Goal: Information Seeking & Learning: Learn about a topic

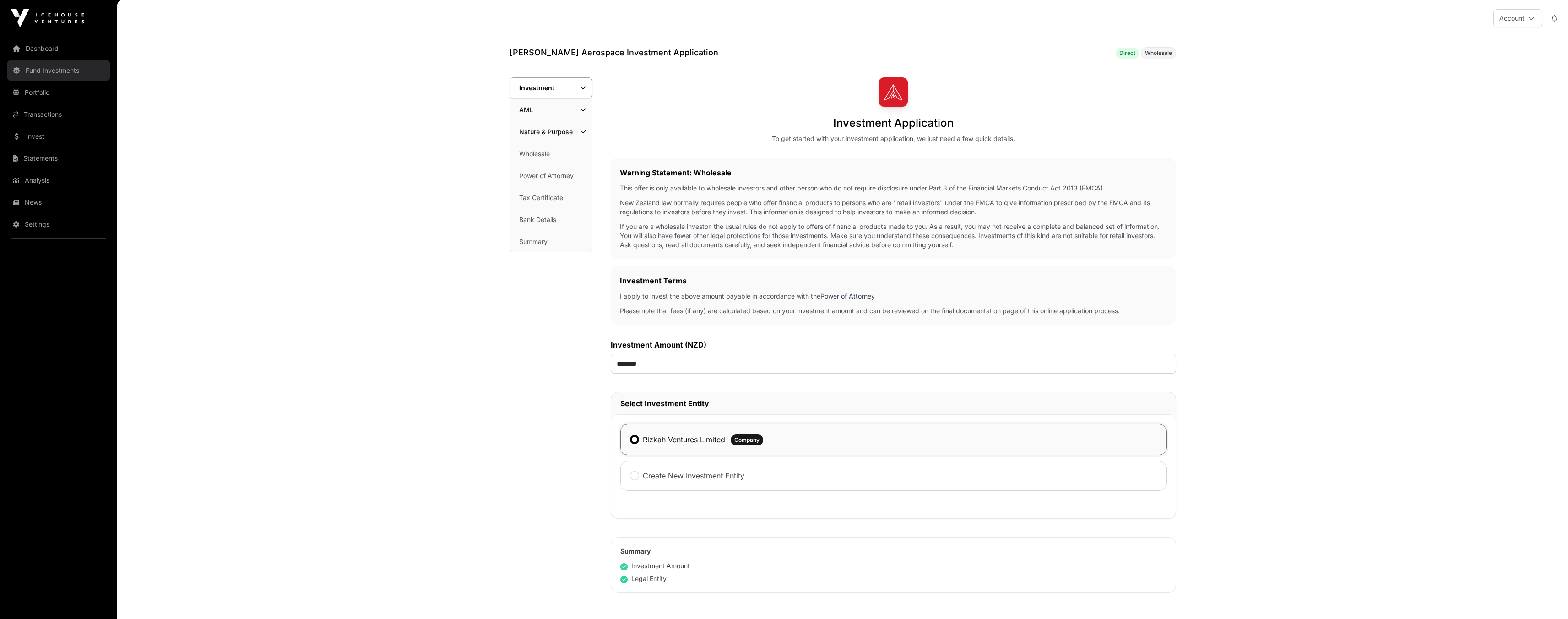
click at [67, 67] on link "Fund Investments" at bounding box center [59, 70] width 103 height 20
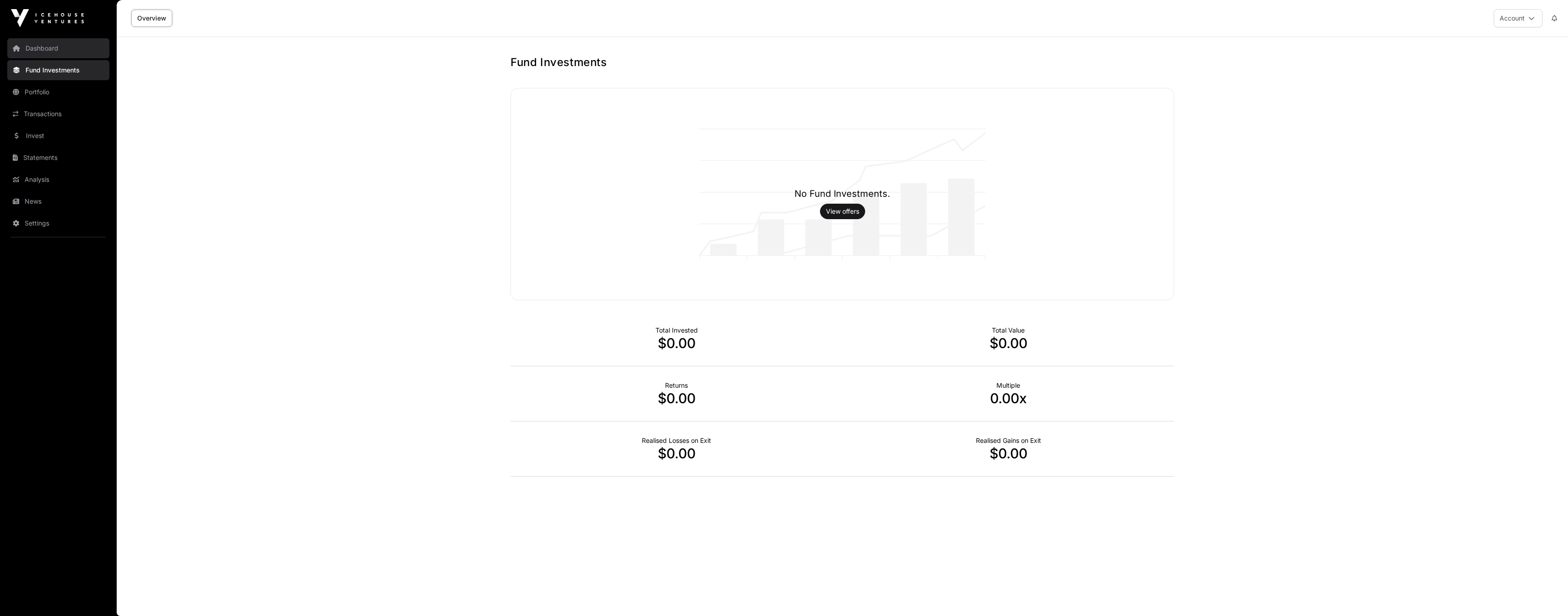
click at [56, 44] on link "Dashboard" at bounding box center [58, 48] width 102 height 20
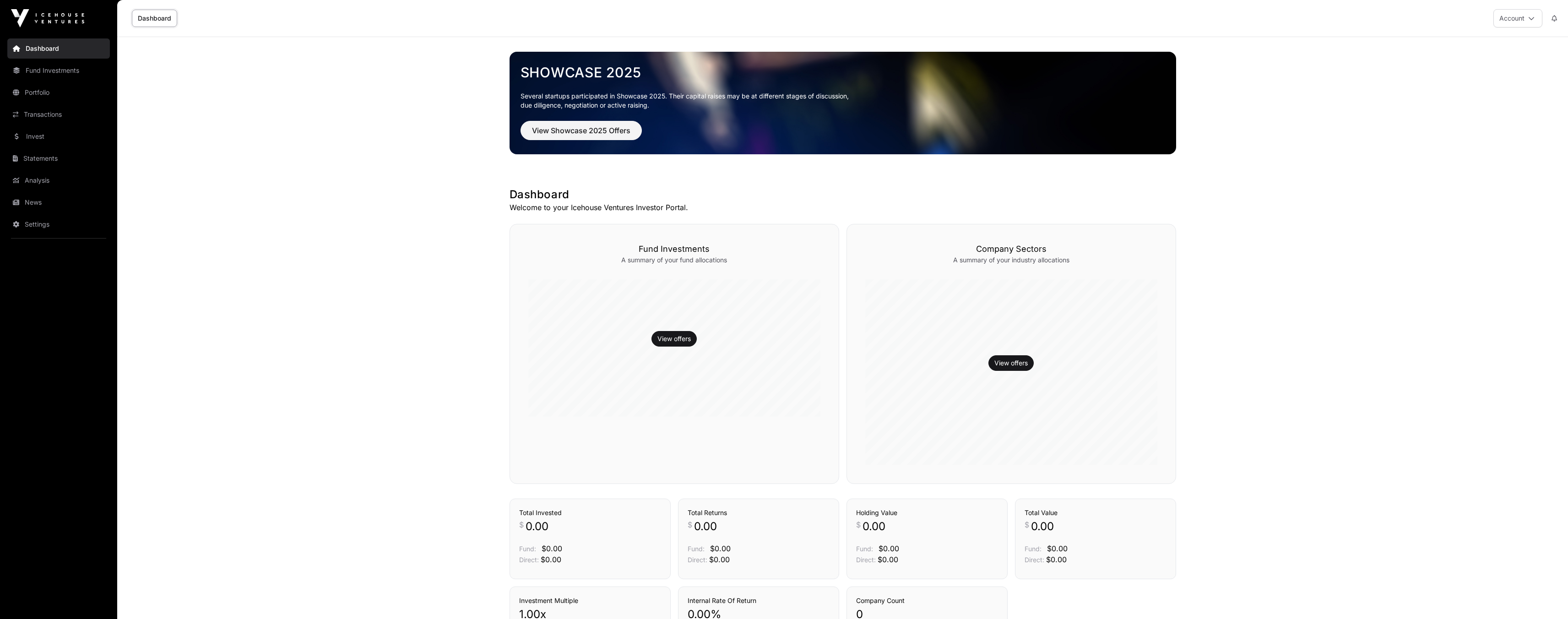
click at [49, 15] on img at bounding box center [48, 18] width 73 height 18
click at [149, 19] on link "Dashboard" at bounding box center [155, 18] width 45 height 17
click at [608, 131] on span "View Showcase 2025 Offers" at bounding box center [581, 130] width 98 height 11
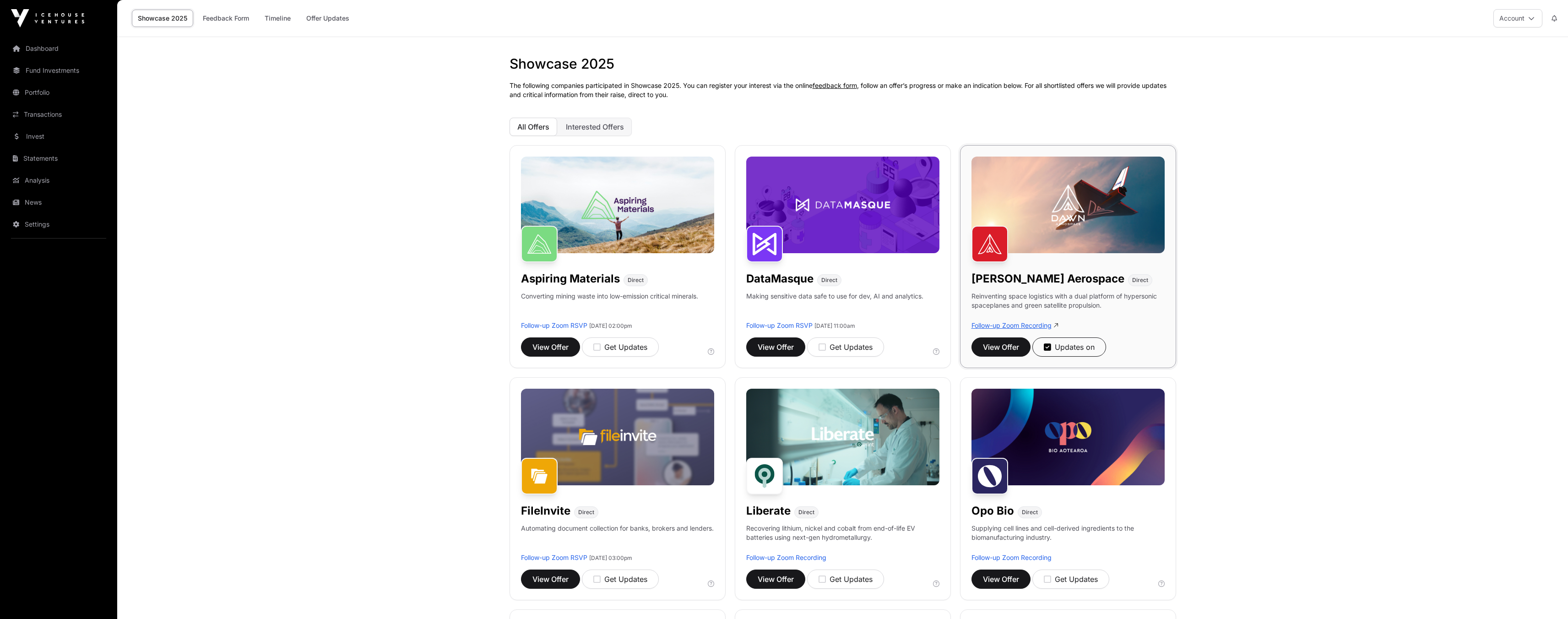
click at [1033, 327] on link "Follow-up Zoom Recording" at bounding box center [1011, 325] width 80 height 8
click at [1010, 345] on span "View Offer" at bounding box center [1001, 347] width 36 height 11
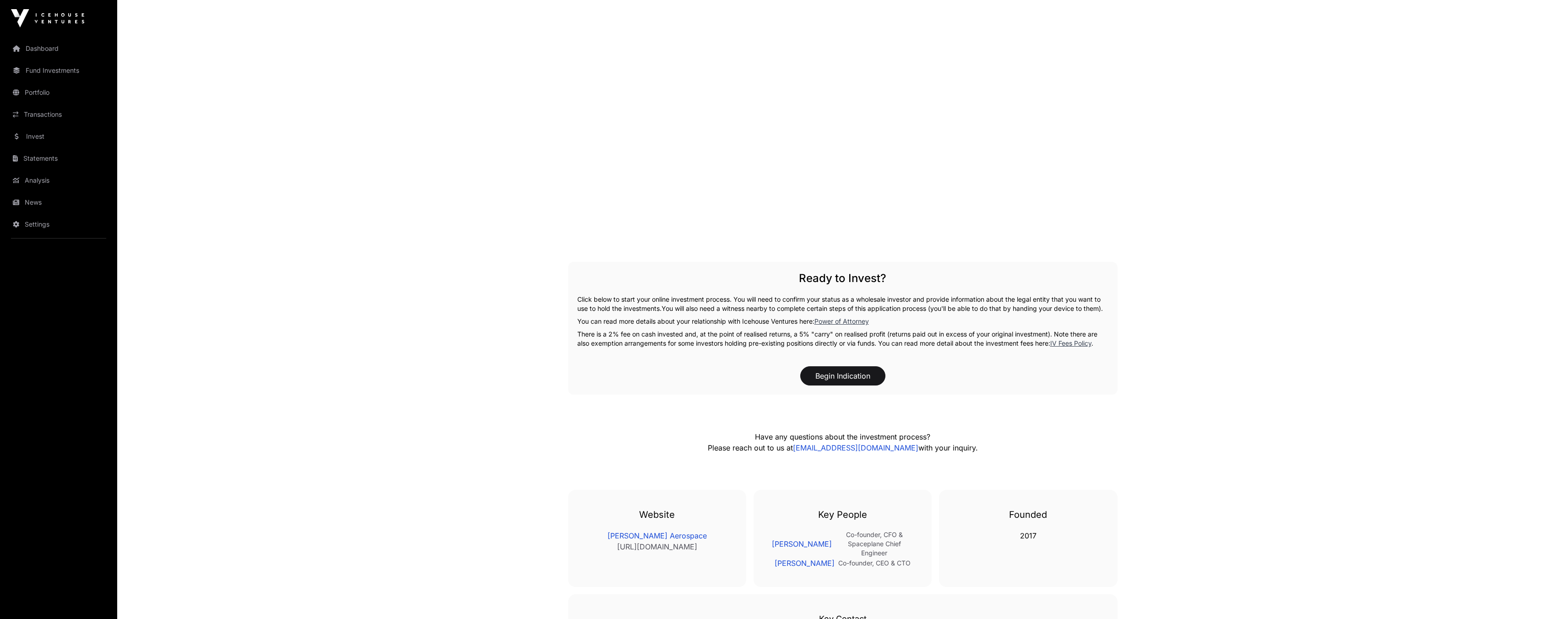
scroll to position [1588, 0]
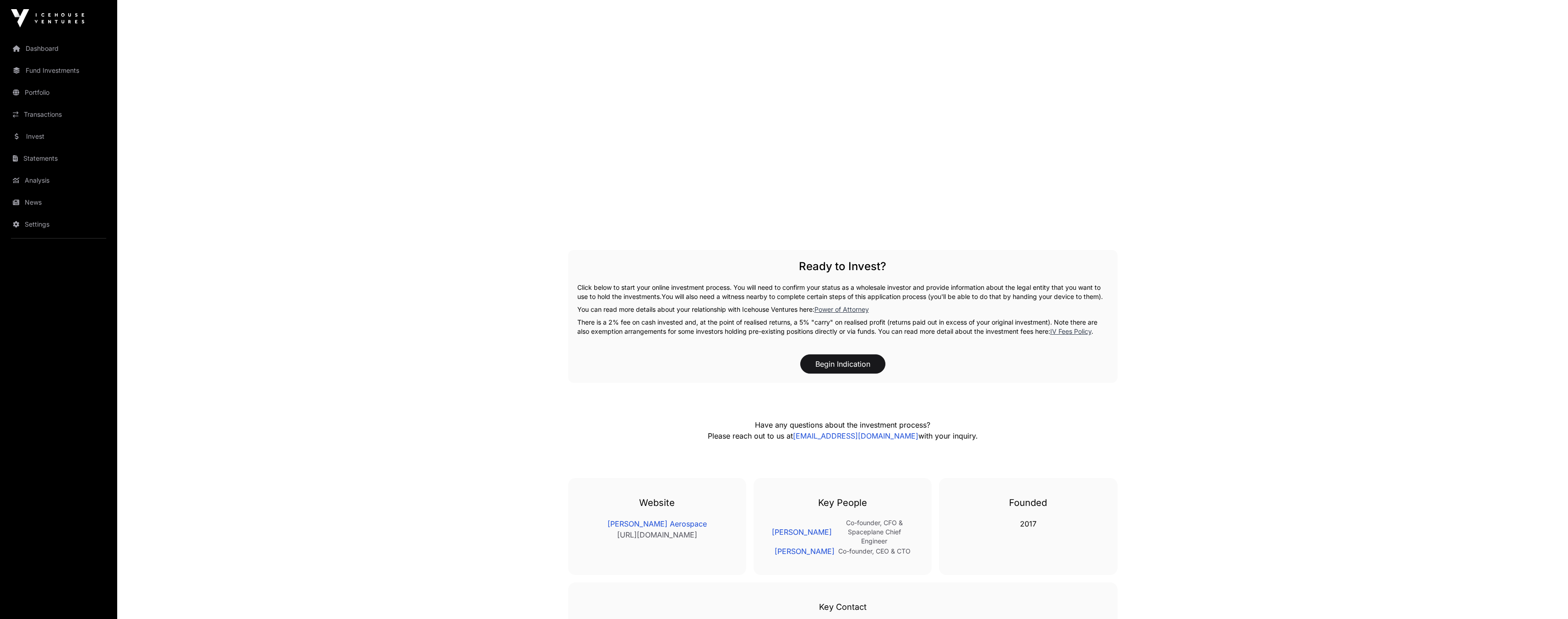
click at [1072, 335] on link "IV Fees Policy" at bounding box center [1070, 331] width 41 height 8
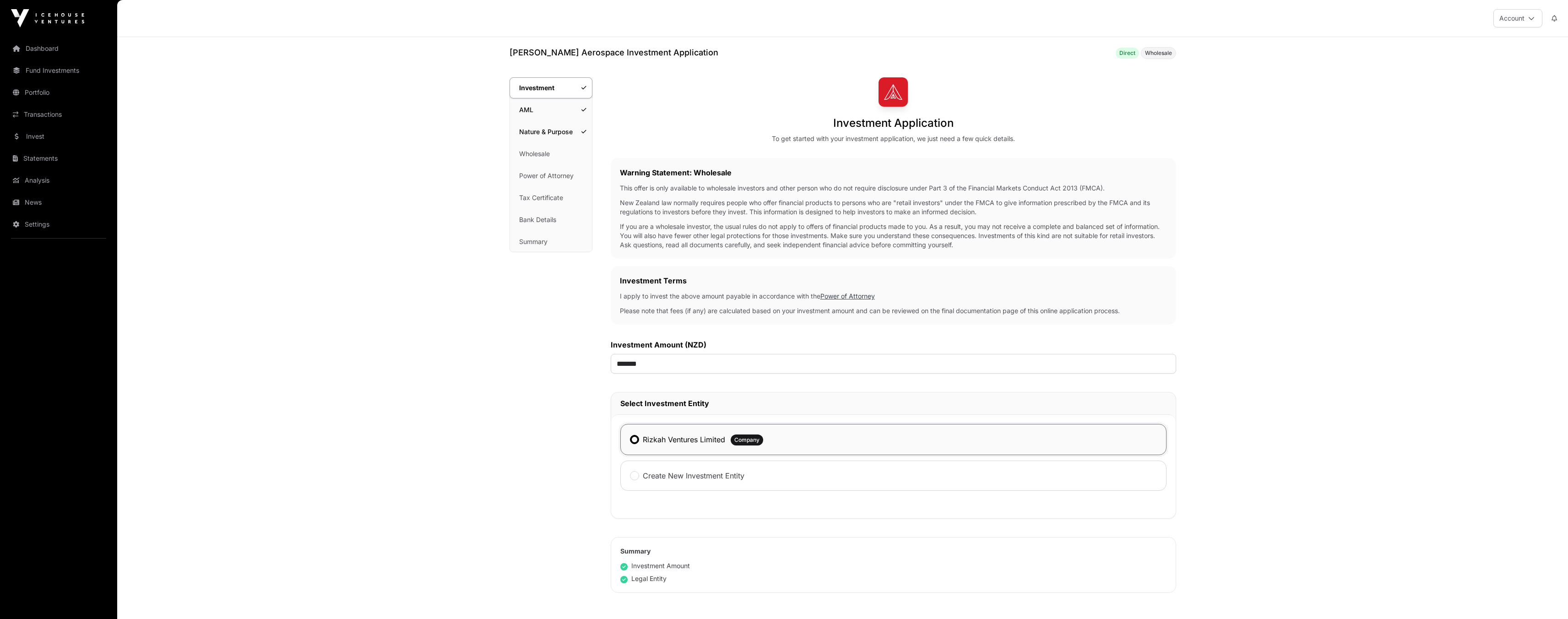
drag, startPoint x: 1574, startPoint y: 172, endPoint x: 1574, endPoint y: 27, distance: 145.0
click at [1568, 27] on html "Dashboard Fund Investments Portfolio Transactions Invest Statements Analysis Ne…" at bounding box center [784, 403] width 1568 height 807
click at [37, 43] on link "Dashboard" at bounding box center [59, 48] width 103 height 20
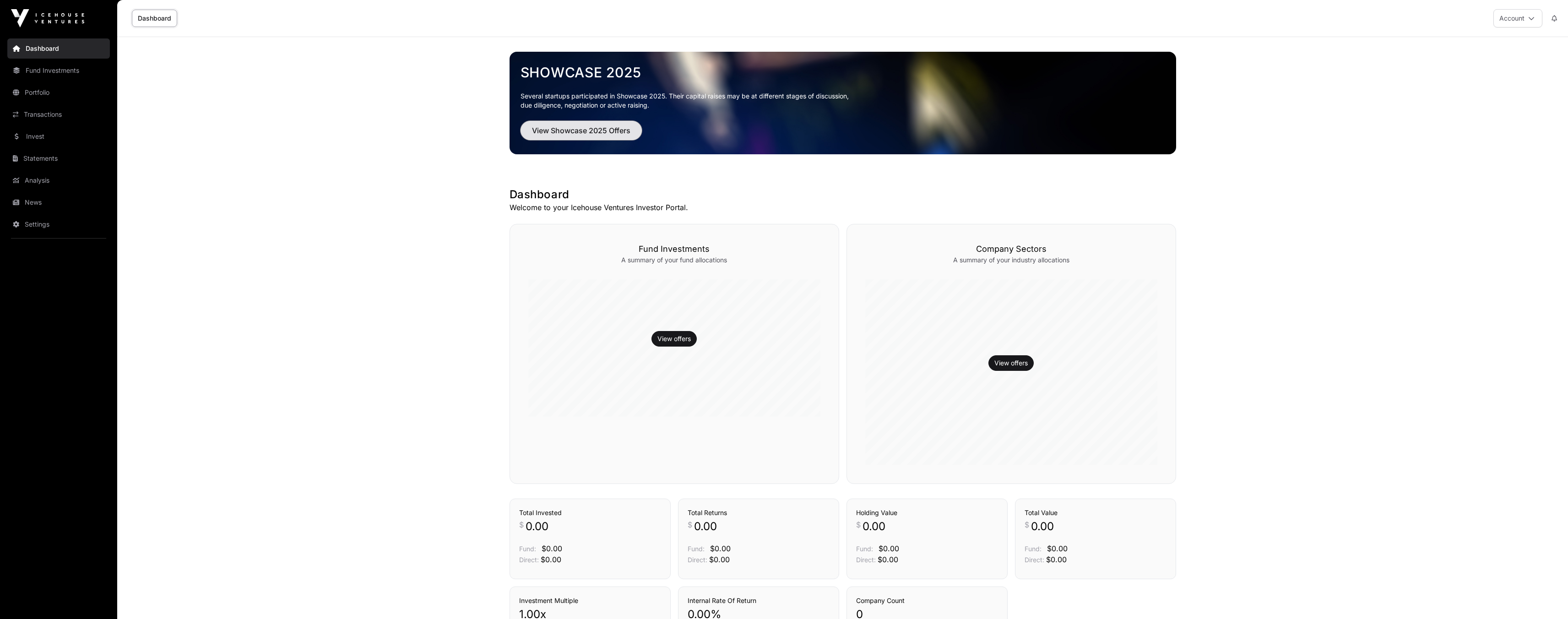
click at [612, 138] on button "View Showcase 2025 Offers" at bounding box center [581, 130] width 121 height 19
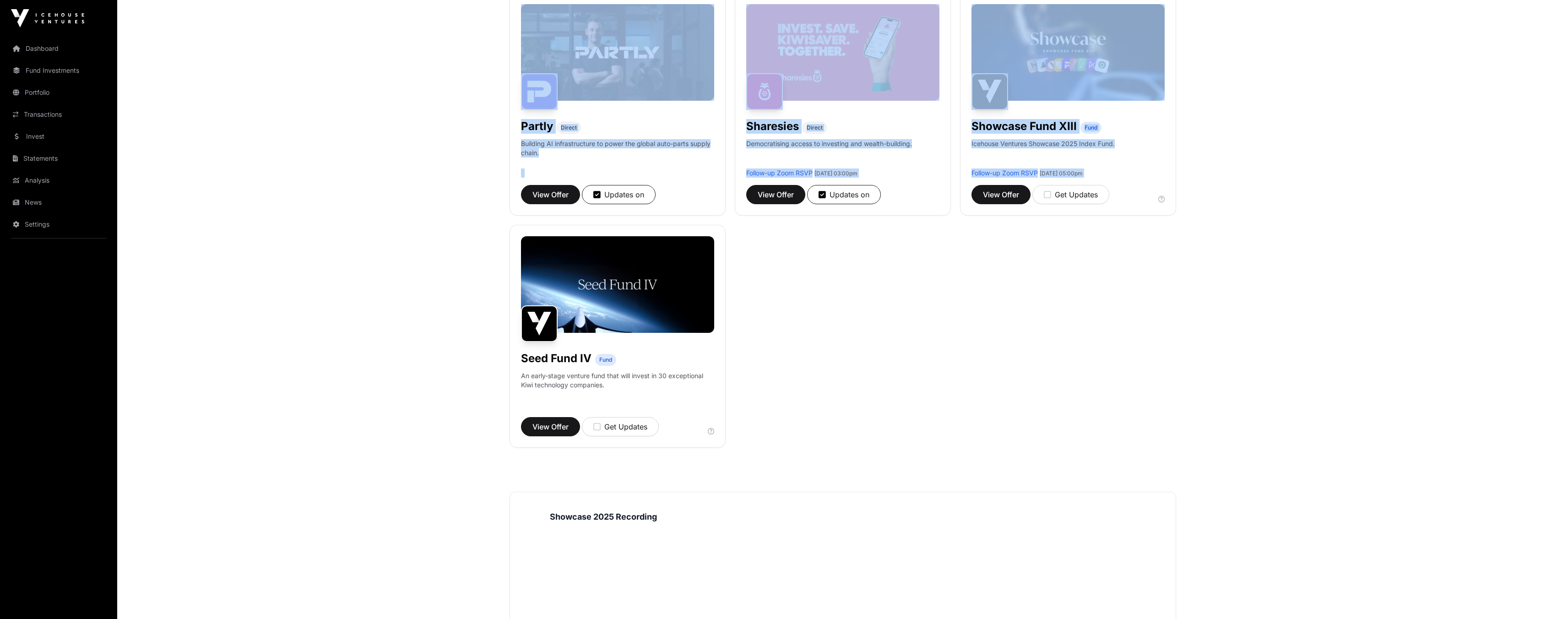
scroll to position [1028, 0]
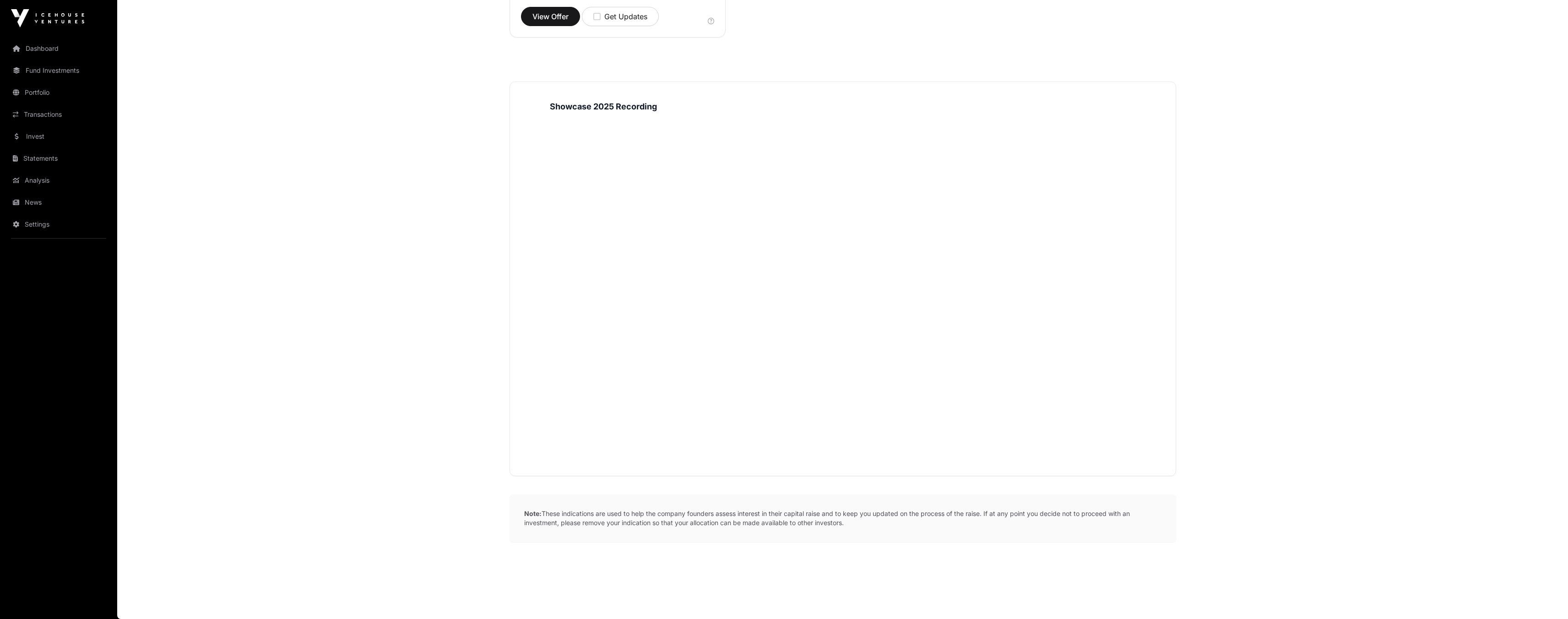
drag, startPoint x: 1574, startPoint y: 116, endPoint x: 1458, endPoint y: 535, distance: 434.8
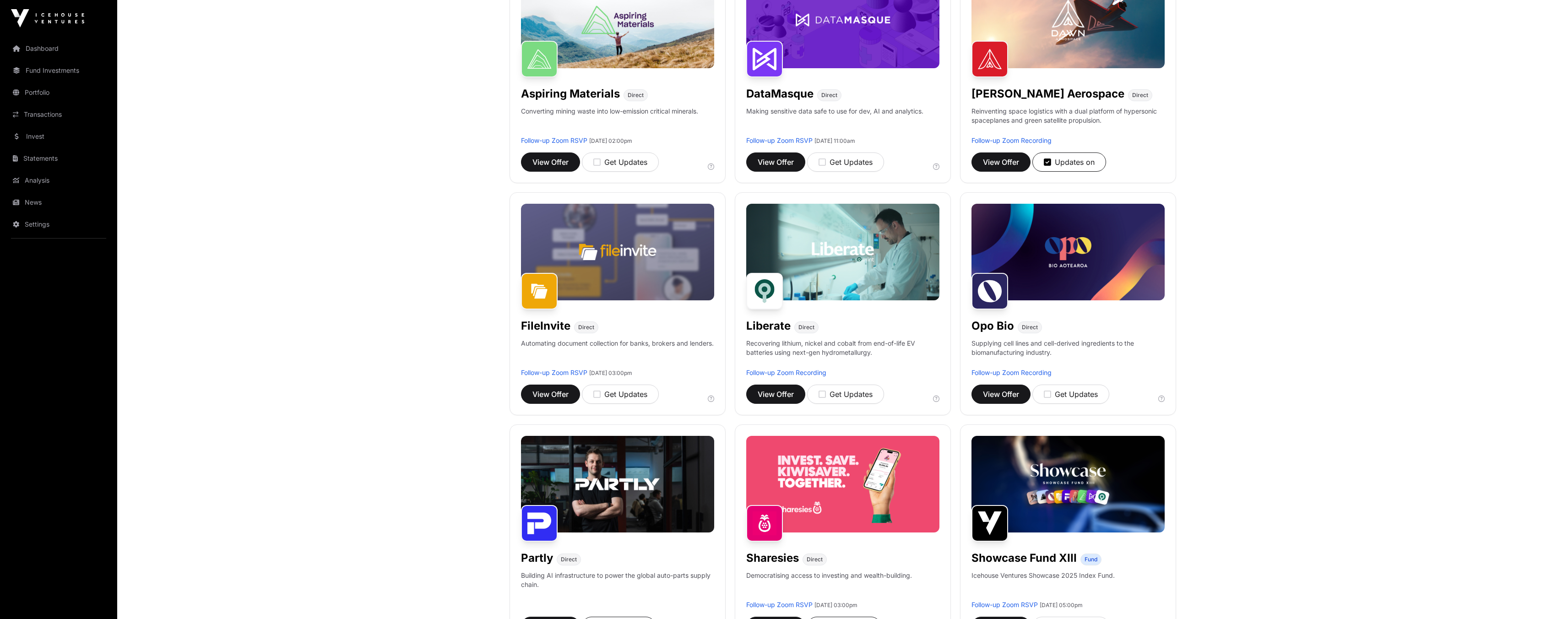
scroll to position [133, 0]
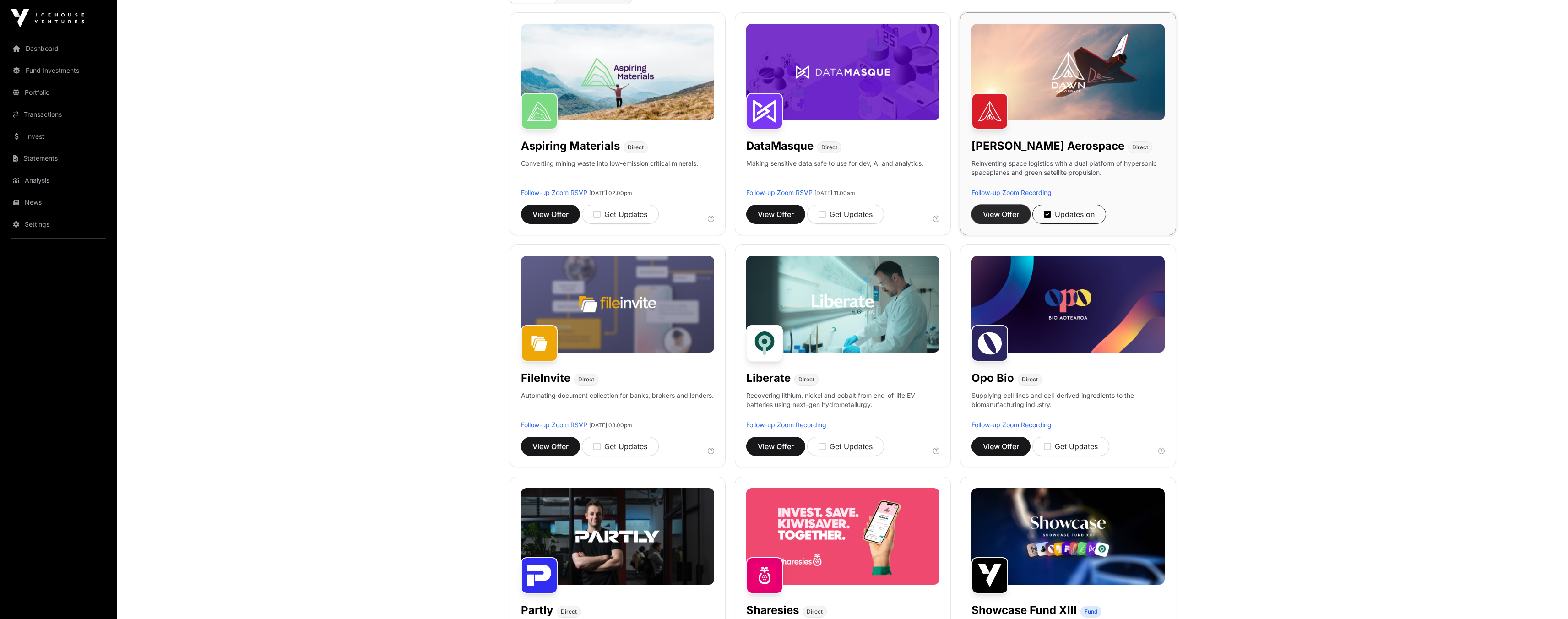
click at [1001, 214] on span "View Offer" at bounding box center [1001, 214] width 36 height 11
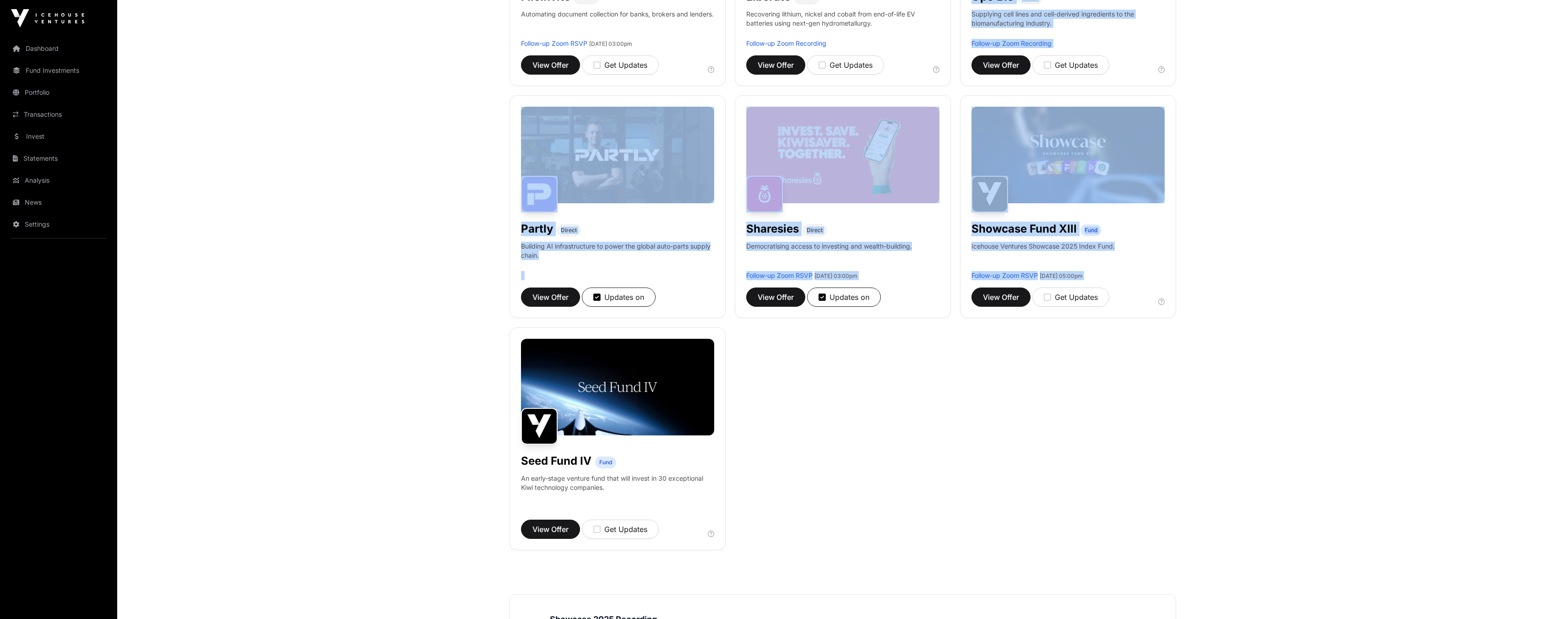
scroll to position [521, 0]
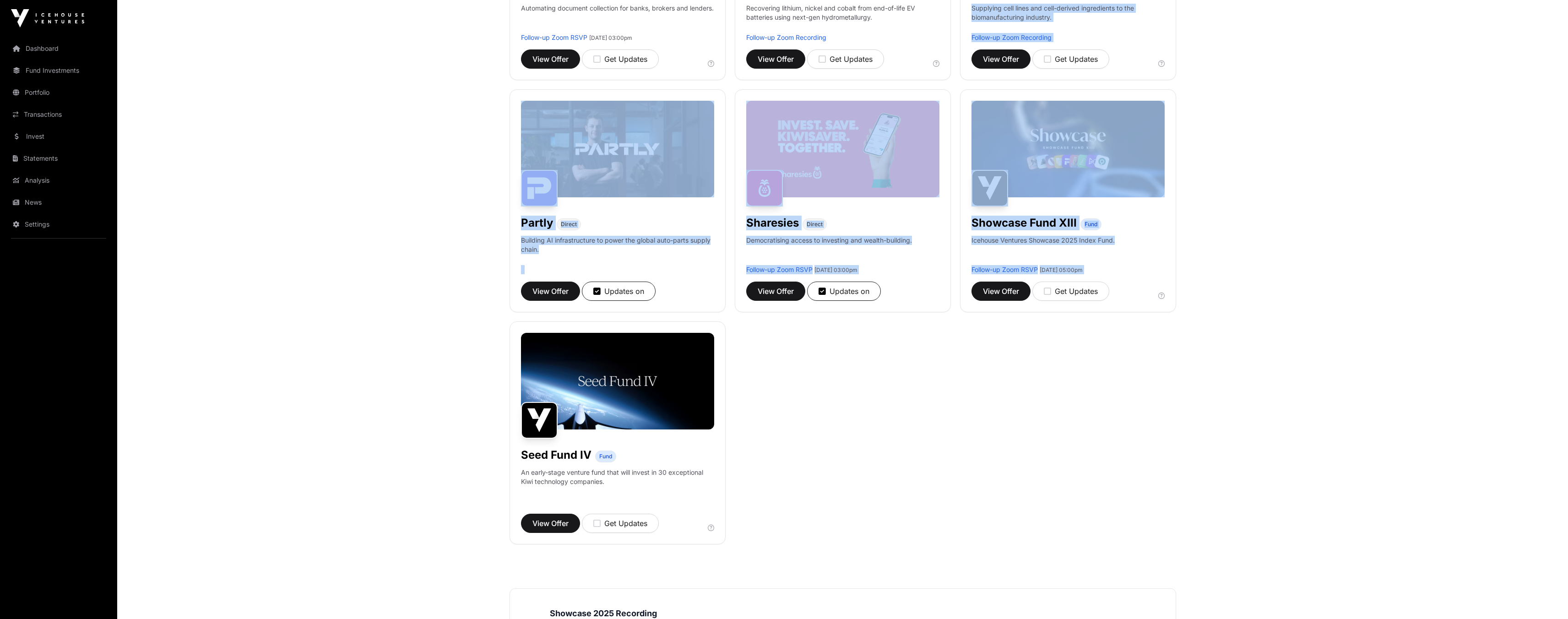
drag, startPoint x: 1574, startPoint y: 193, endPoint x: 1569, endPoint y: 339, distance: 146.1
click at [1568, 339] on html "Dashboard Fund Investments Portfolio Transactions Invest Statements Analysis Ne…" at bounding box center [784, 303] width 1568 height 1647
click at [914, 329] on div "Aspiring Materials Direct Converting mining waste into low-emission critical mi…" at bounding box center [842, 85] width 666 height 920
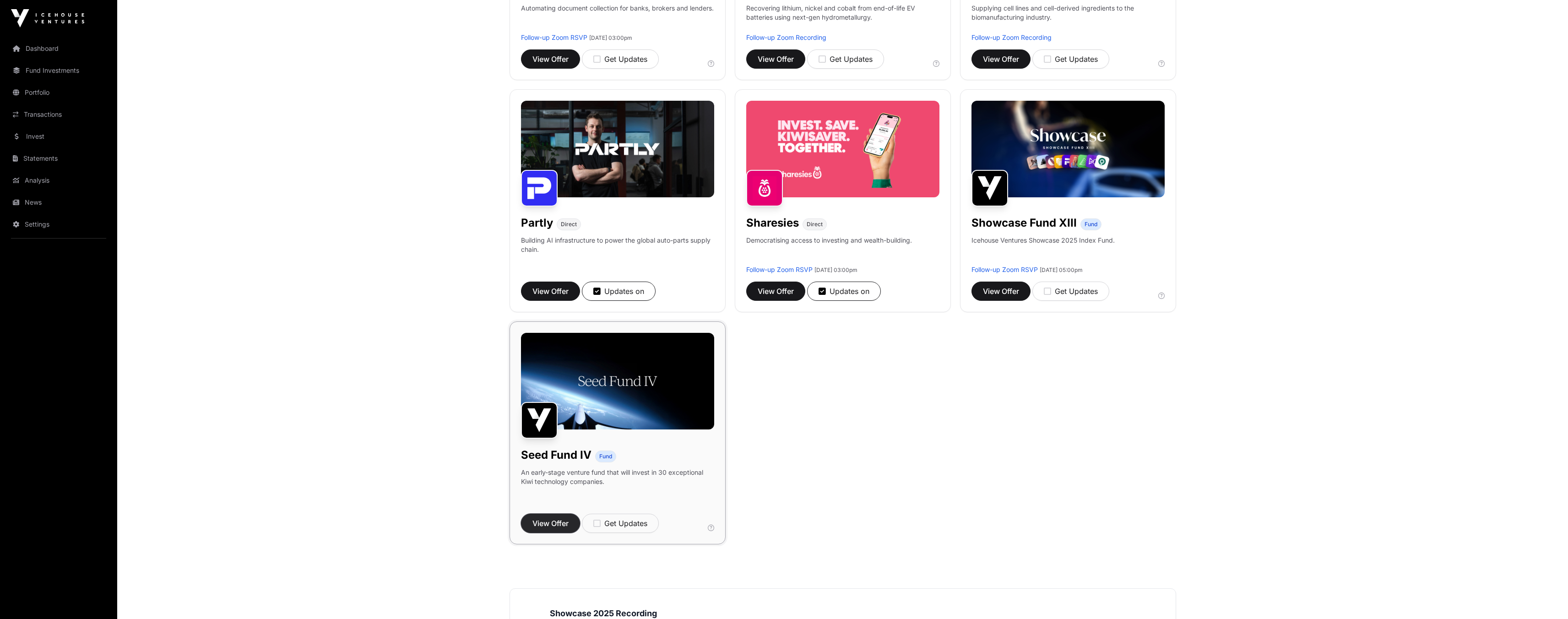
click at [550, 530] on button "View Offer" at bounding box center [550, 523] width 59 height 19
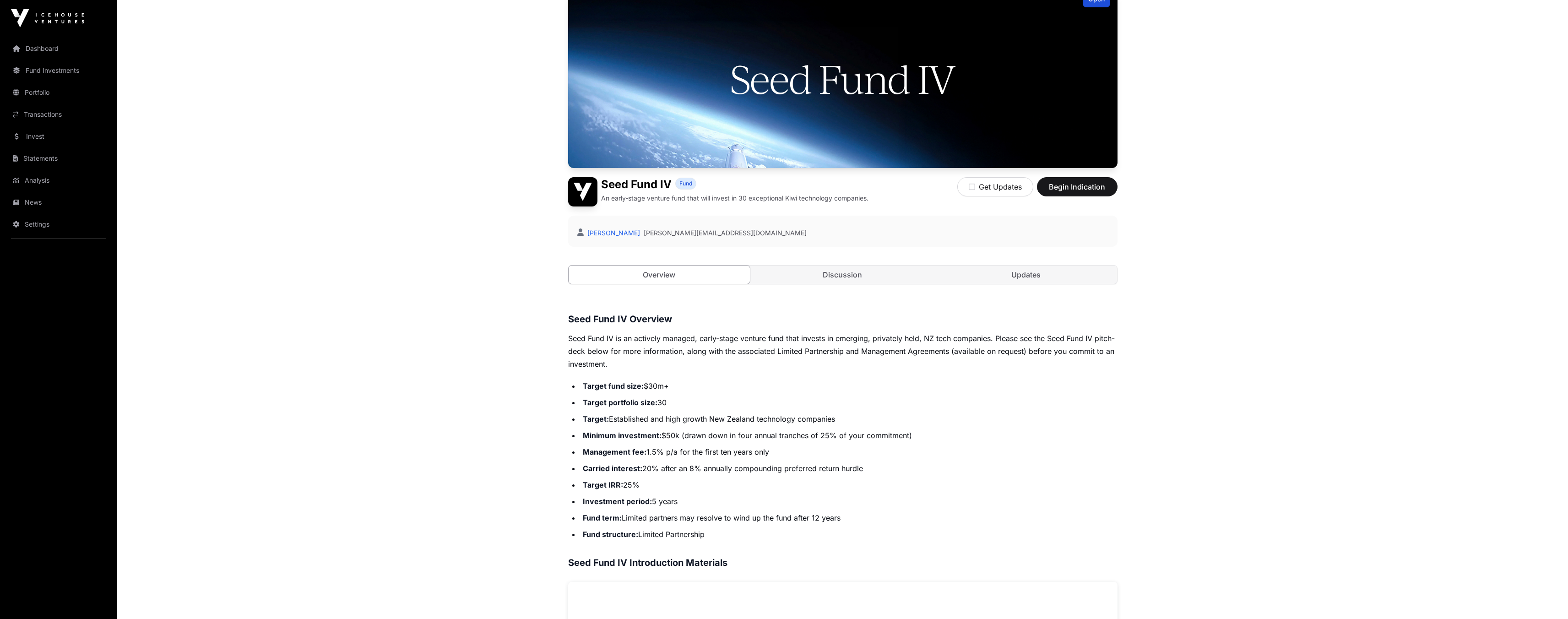
scroll to position [72, 0]
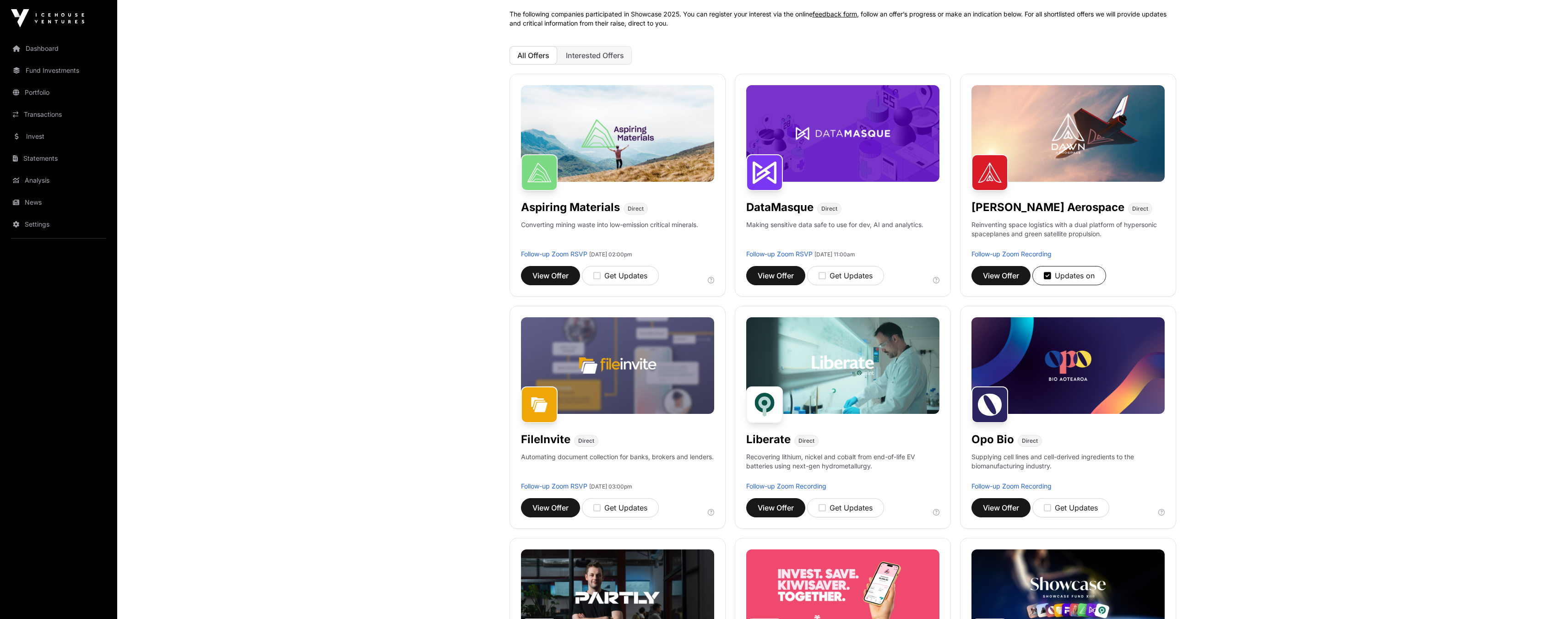
scroll to position [521, 0]
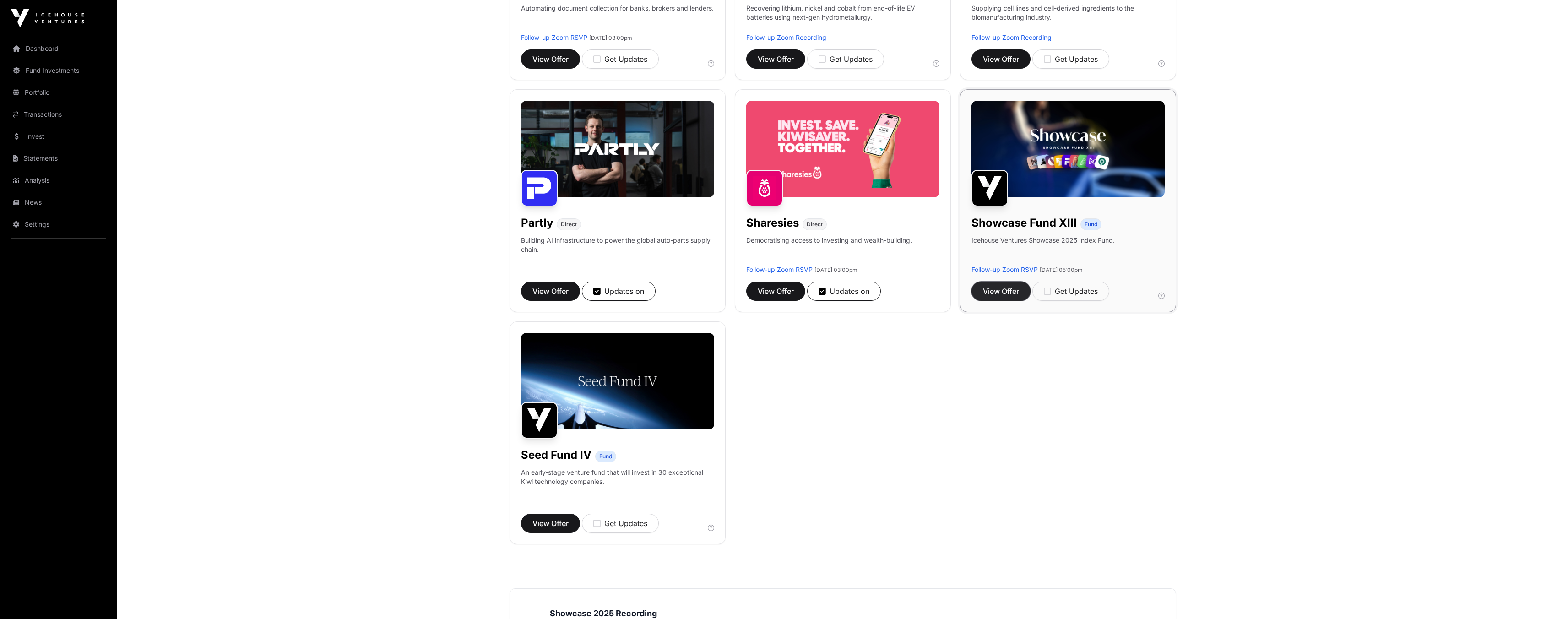
click at [988, 291] on span "View Offer" at bounding box center [1001, 291] width 36 height 11
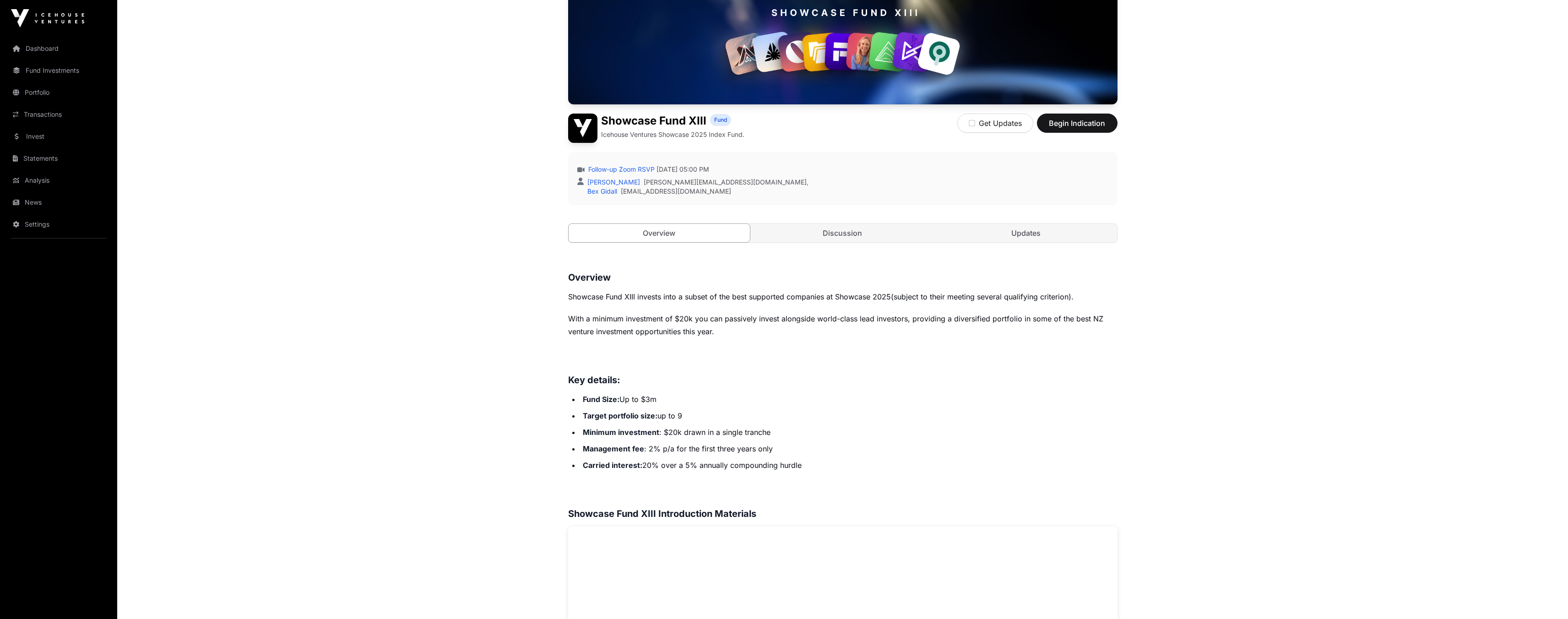
scroll to position [147, 0]
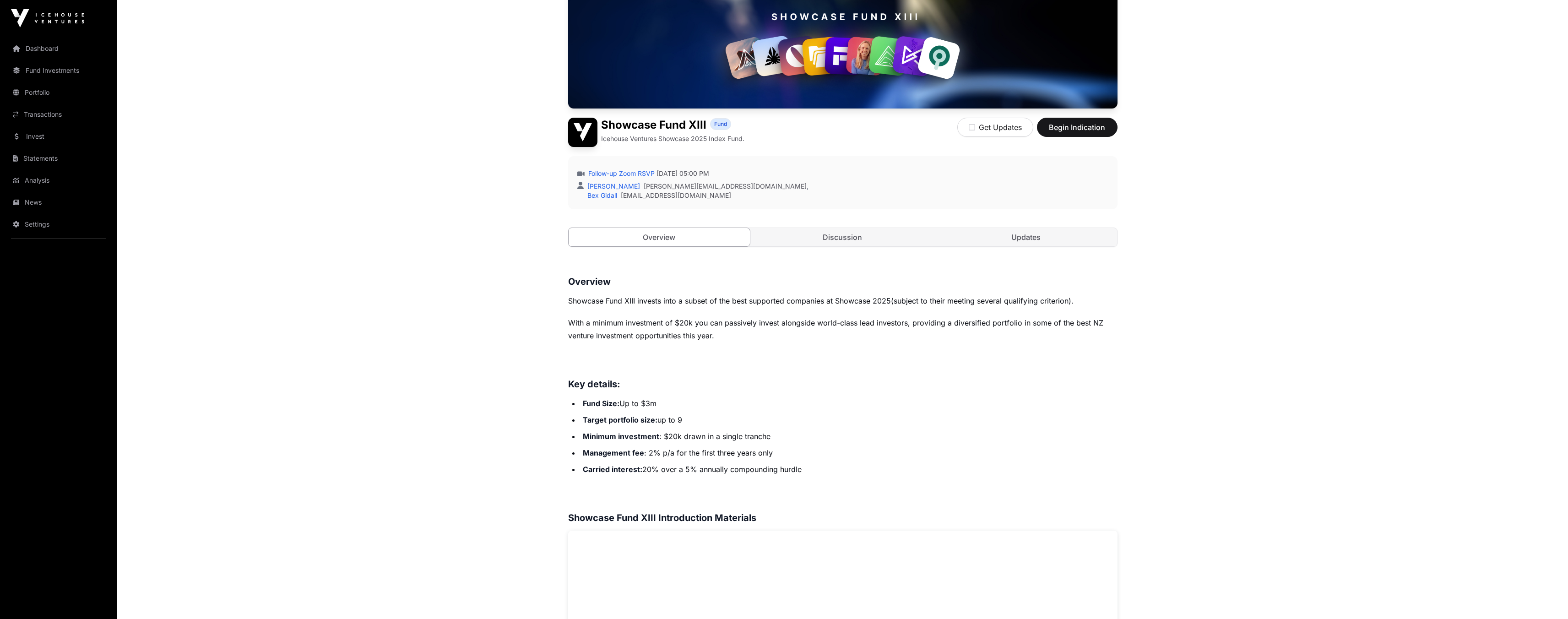
scroll to position [521, 0]
